Goal: Contribute content: Add original content to the website for others to see

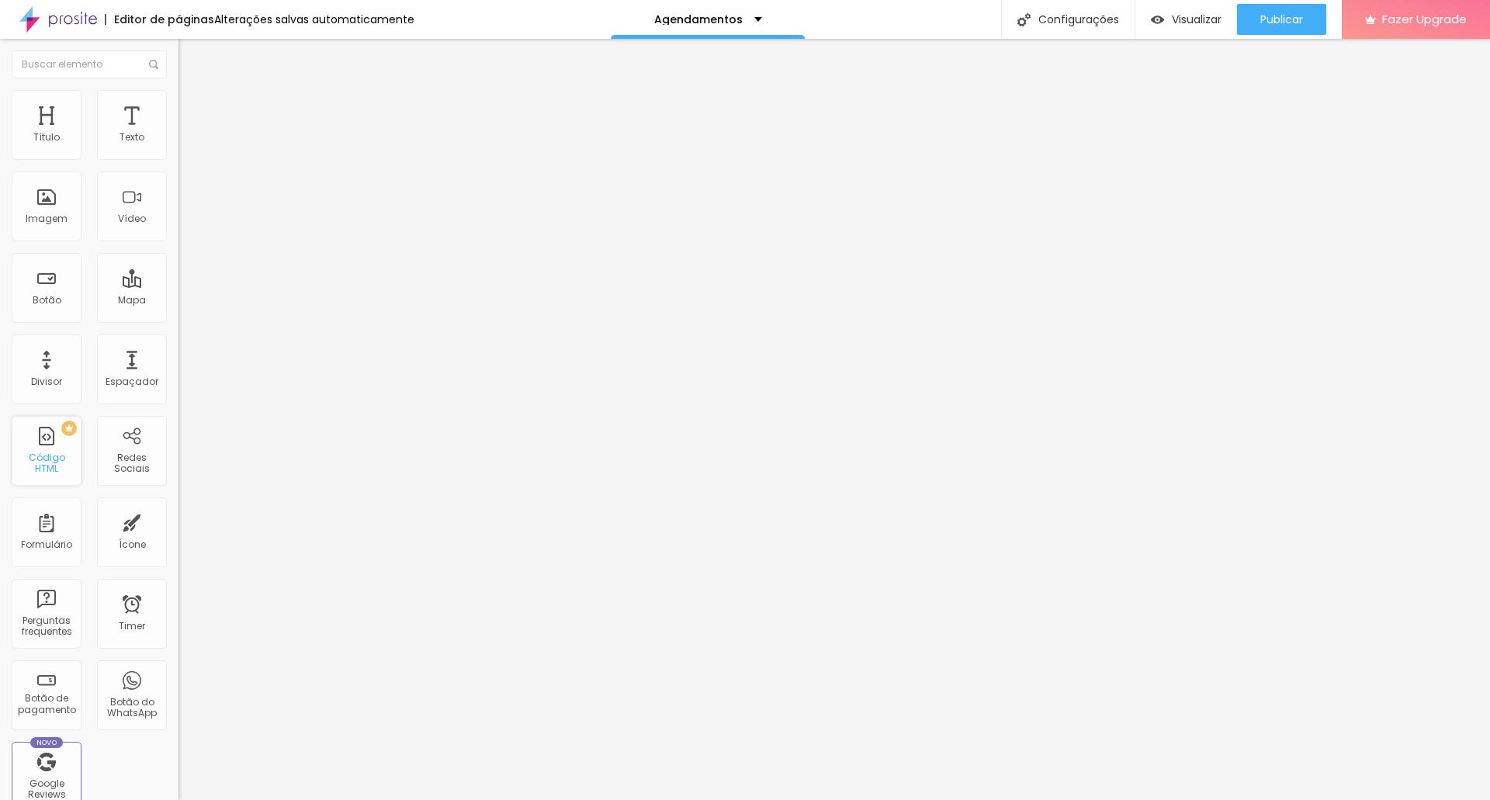
click at [51, 474] on div "PREMIUM Código HTML" at bounding box center [47, 451] width 70 height 70
click at [179, 229] on div at bounding box center [268, 195] width 179 height 120
click at [179, 231] on div at bounding box center [268, 195] width 179 height 120
click at [1255, 15] on button "Publicar" at bounding box center [1281, 19] width 89 height 31
click at [1198, 7] on div "Visualizar" at bounding box center [1186, 19] width 71 height 31
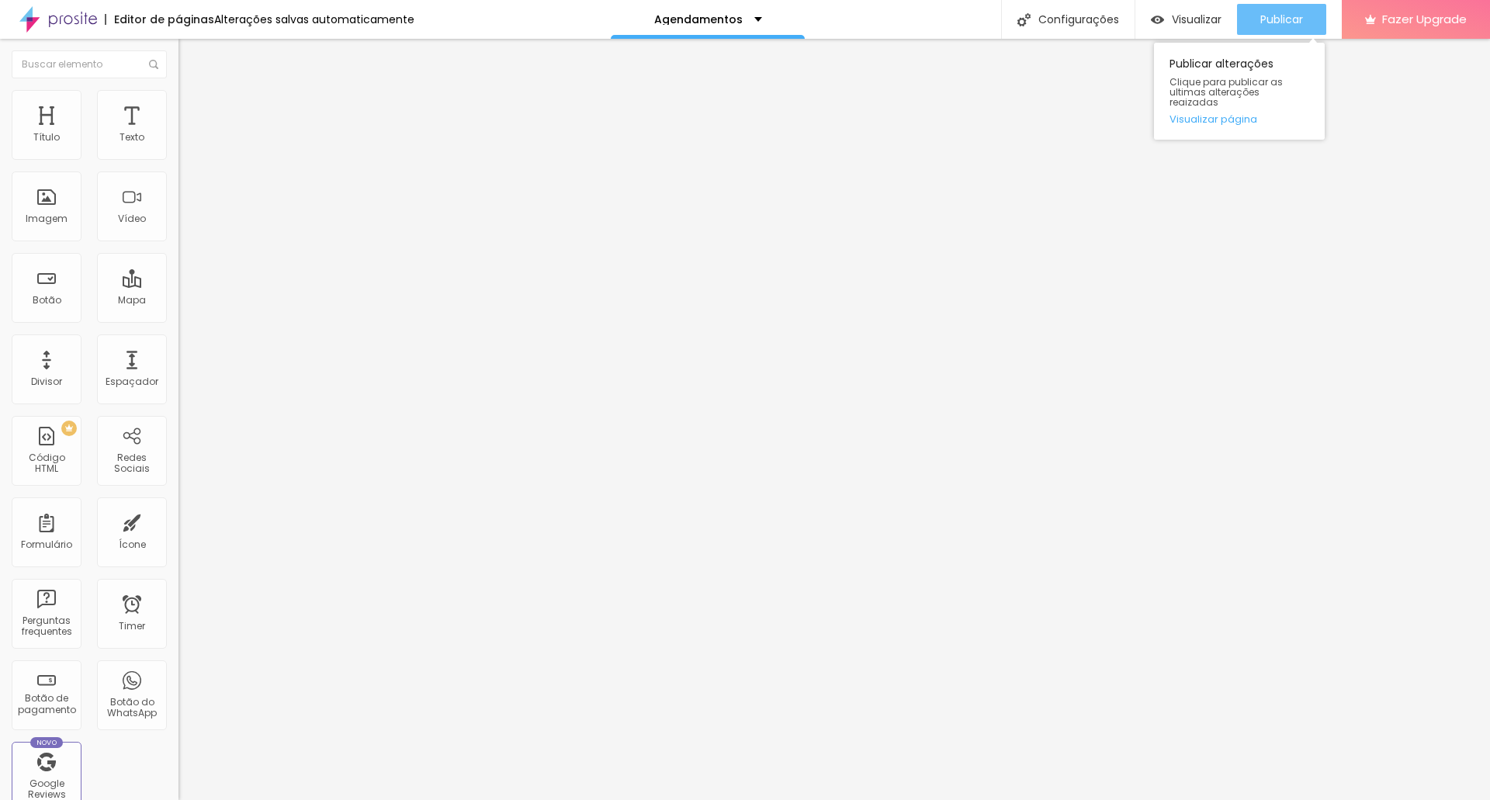
click at [1269, 7] on div "Publicar" at bounding box center [1282, 19] width 43 height 31
click at [179, 168] on img at bounding box center [184, 162] width 11 height 11
click at [179, 168] on div "Alinhamento" at bounding box center [268, 144] width 179 height 47
click at [190, 52] on img "button" at bounding box center [196, 56] width 12 height 12
click at [55, 440] on div "PREMIUM Código HTML" at bounding box center [47, 451] width 70 height 70
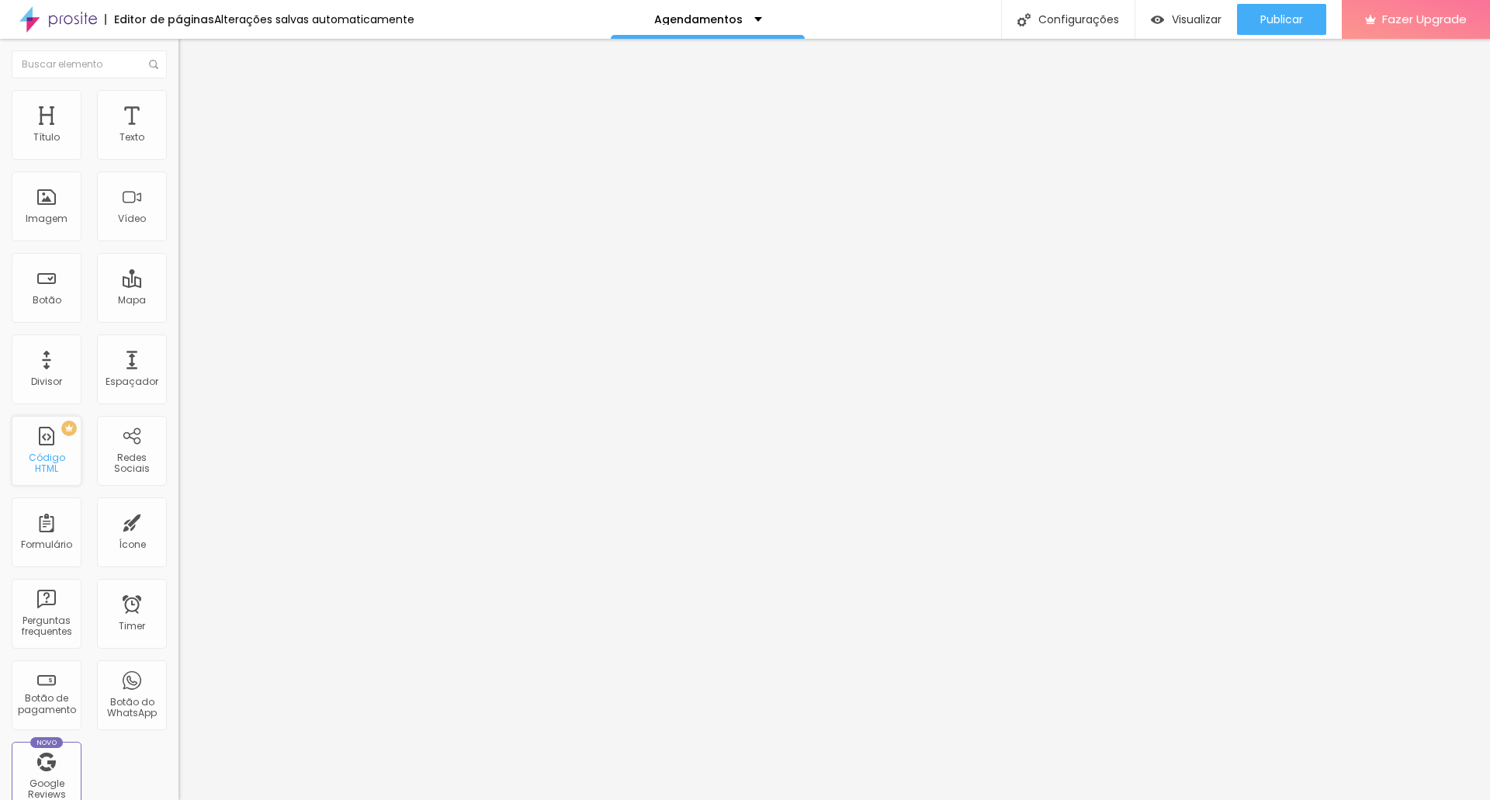
click at [48, 467] on div "Código HTML" at bounding box center [46, 464] width 61 height 23
click at [50, 470] on div "PREMIUM Código HTML" at bounding box center [47, 451] width 70 height 70
click at [53, 458] on div "Código HTML" at bounding box center [46, 464] width 61 height 23
click at [47, 450] on div "PREMIUM Código HTML" at bounding box center [47, 451] width 70 height 70
click at [179, 219] on div at bounding box center [268, 195] width 179 height 120
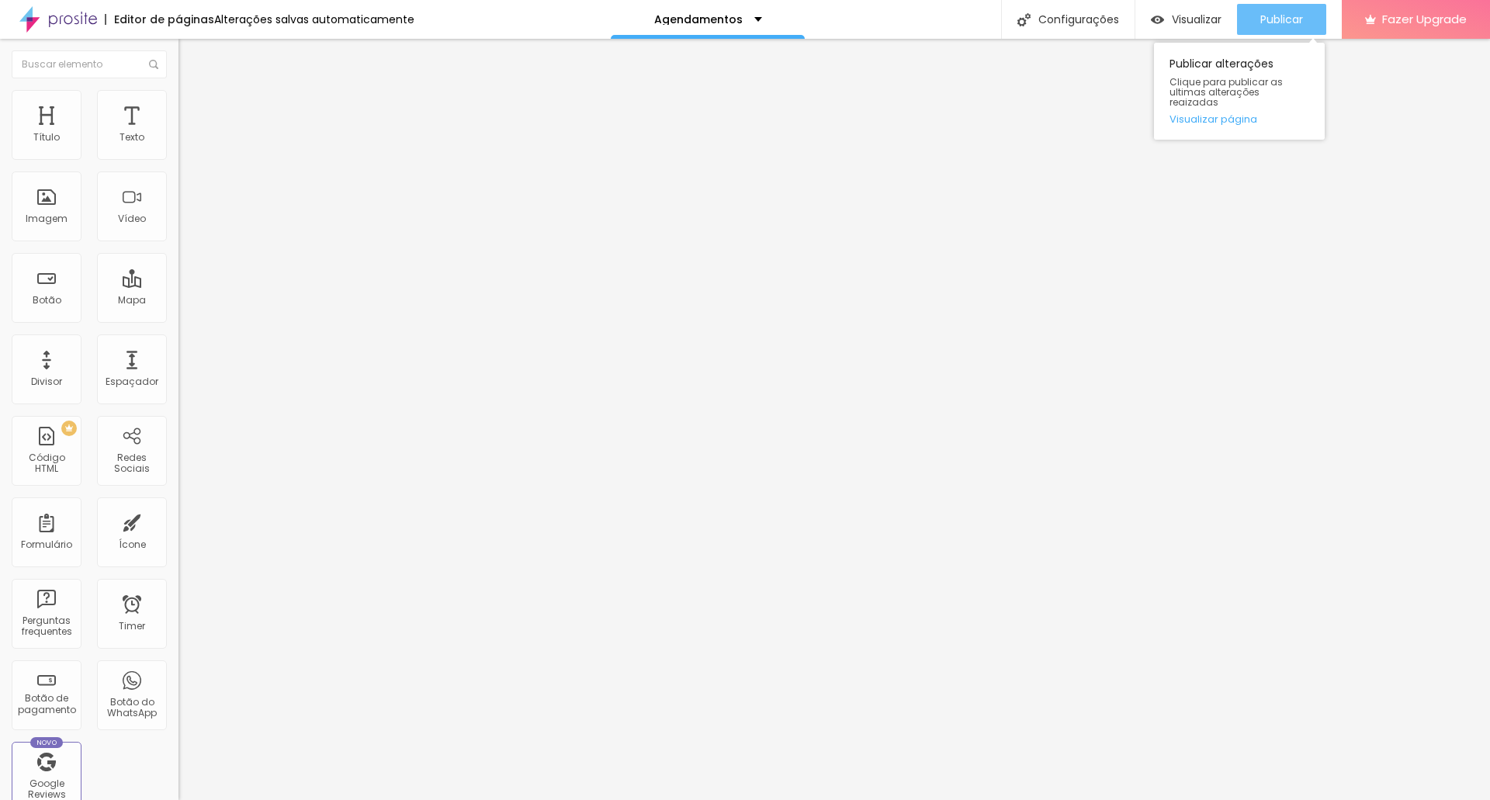
click at [1271, 19] on span "Publicar" at bounding box center [1282, 19] width 43 height 12
click at [179, 155] on img at bounding box center [184, 149] width 11 height 11
click at [179, 180] on img at bounding box center [184, 174] width 11 height 11
click at [179, 168] on img at bounding box center [184, 162] width 11 height 11
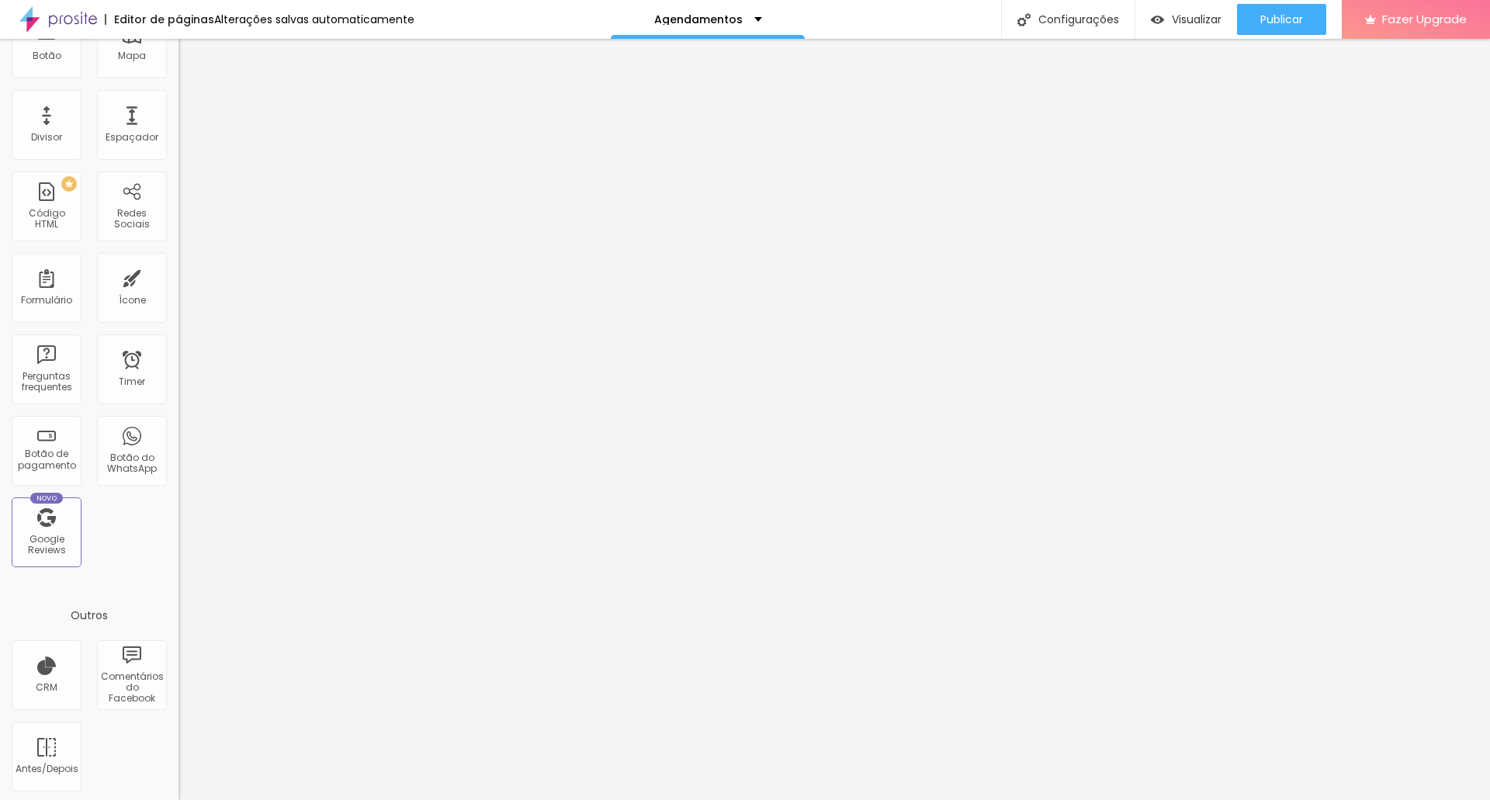
scroll to position [248, 0]
click at [54, 539] on div "Google Reviews" at bounding box center [46, 542] width 61 height 23
click at [57, 553] on div "Google Reviews" at bounding box center [46, 542] width 61 height 23
drag, startPoint x: 51, startPoint y: 502, endPoint x: 137, endPoint y: 546, distance: 96.2
click at [52, 504] on div "Novo Google Reviews" at bounding box center [47, 529] width 70 height 70
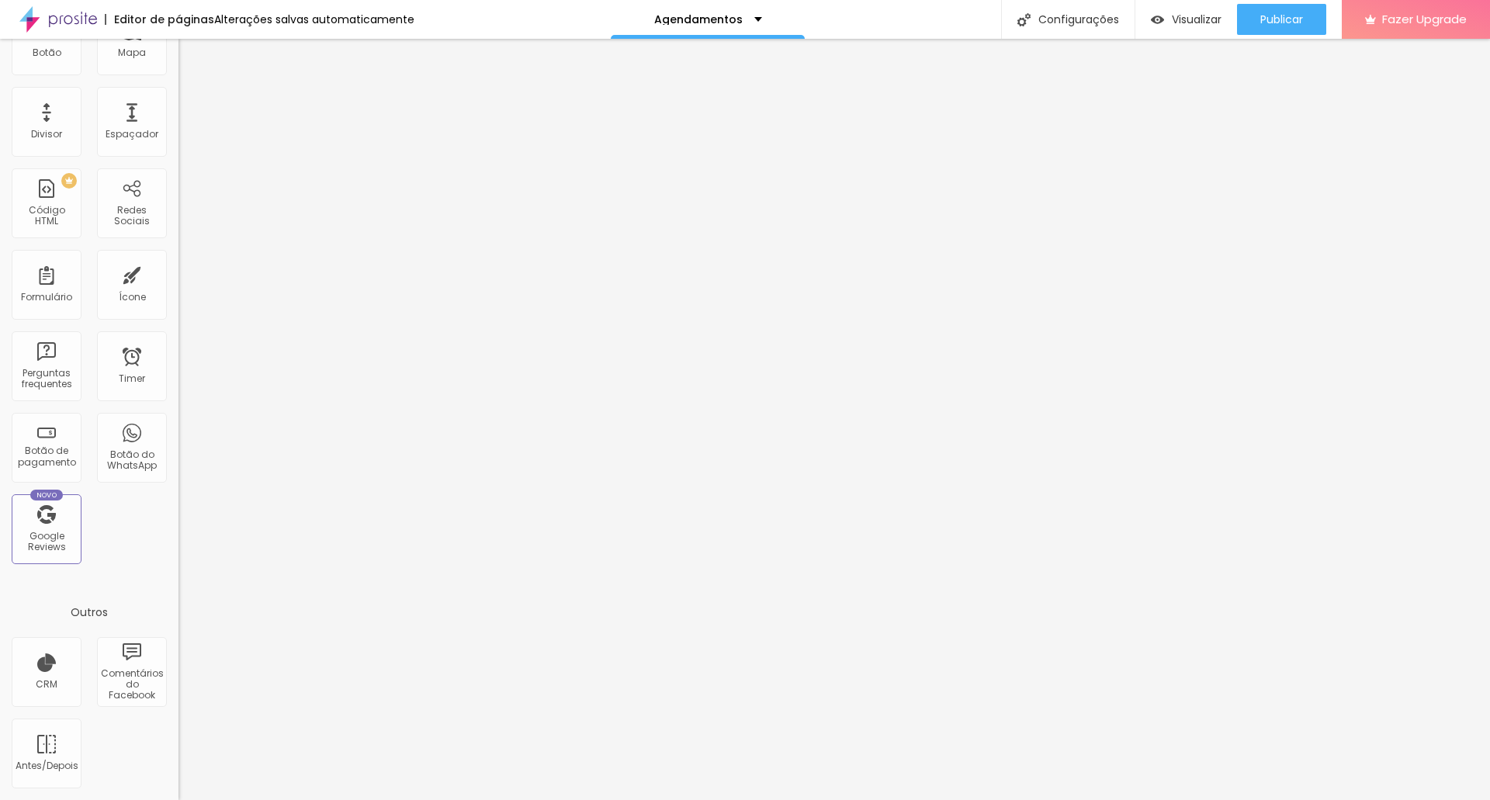
scroll to position [0, 0]
